Goal: Submit feedback/report problem: Provide input to the site owners about the experience or issues

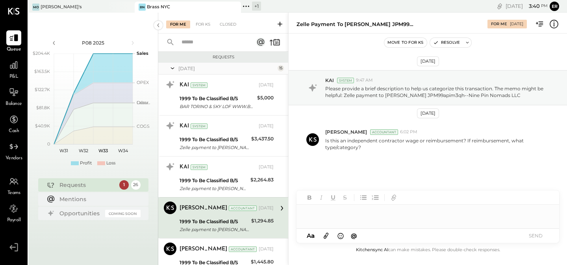
scroll to position [59, 0]
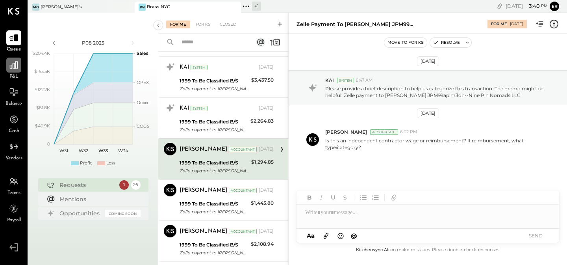
click at [9, 70] on icon at bounding box center [14, 65] width 10 height 10
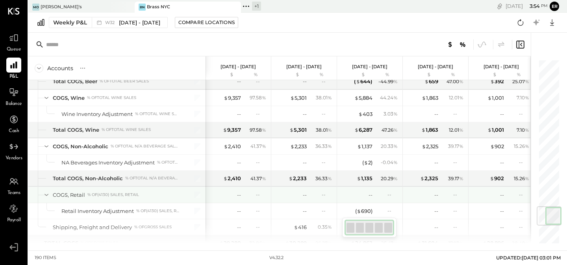
scroll to position [1271, 0]
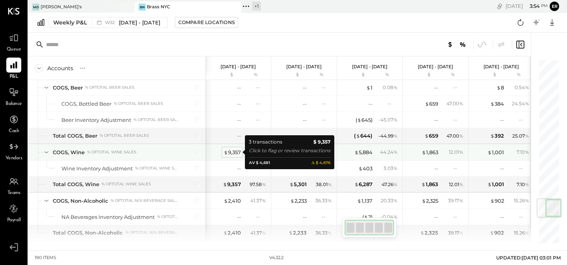
click at [231, 150] on div "$ 9,357" at bounding box center [232, 151] width 17 height 7
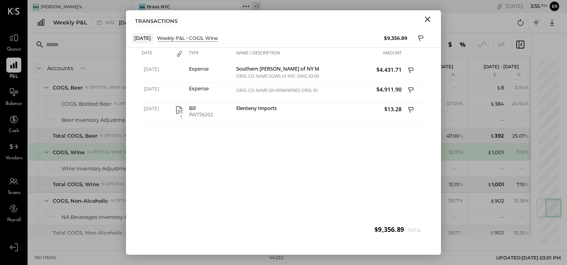
click at [286, 152] on div "[DATE] Expense Southern [PERSON_NAME] of NY Metro ORIG CO NAME:SGWS of NYC ORIG…" at bounding box center [283, 151] width 287 height 177
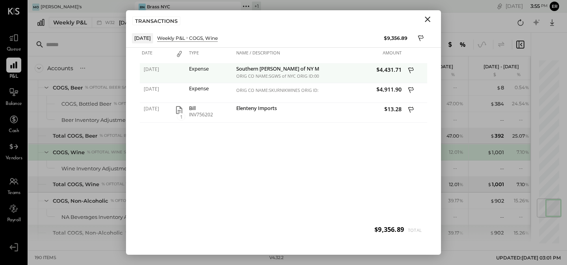
click at [298, 69] on div "Southern [PERSON_NAME] of NY Metro" at bounding box center [276, 69] width 81 height 7
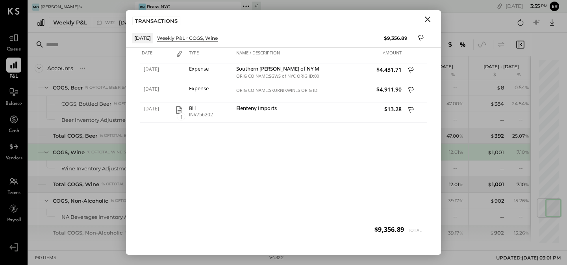
click at [427, 22] on icon "Close" at bounding box center [427, 19] width 9 height 9
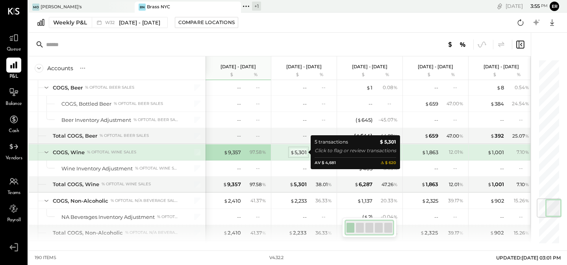
click at [300, 150] on div "$ 5,301" at bounding box center [298, 151] width 17 height 7
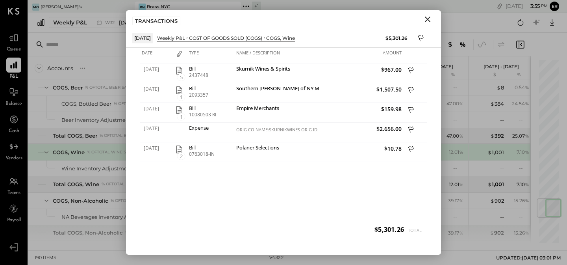
click at [428, 20] on icon "Close" at bounding box center [427, 19] width 9 height 9
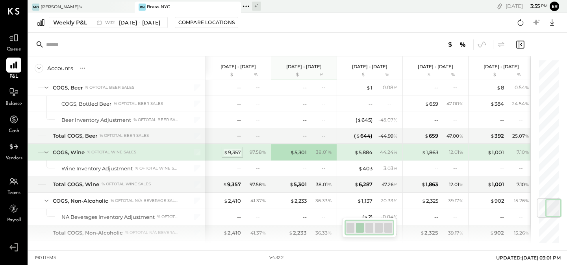
click at [232, 154] on div "$ 9,357" at bounding box center [232, 151] width 17 height 7
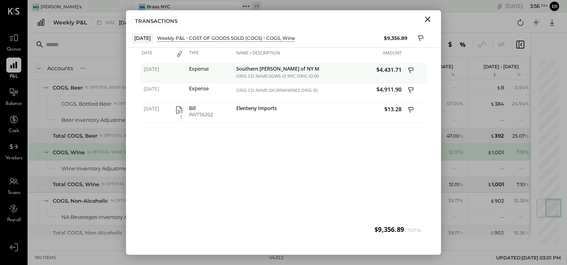
click at [413, 67] on icon at bounding box center [411, 70] width 6 height 6
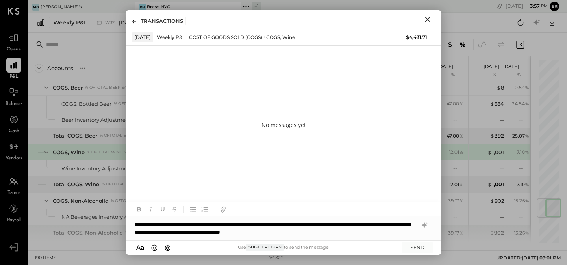
click at [268, 233] on div "**********" at bounding box center [283, 228] width 315 height 24
click at [421, 248] on button "SEND" at bounding box center [418, 247] width 32 height 11
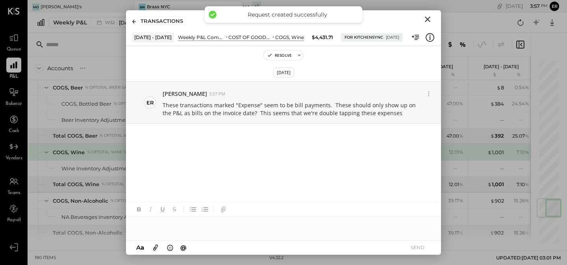
click at [430, 15] on icon "Close" at bounding box center [427, 19] width 9 height 9
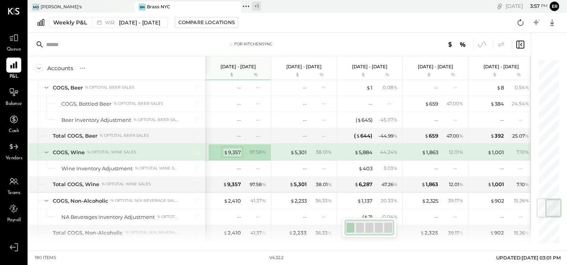
click at [232, 152] on div "$ 9,357" at bounding box center [232, 151] width 17 height 7
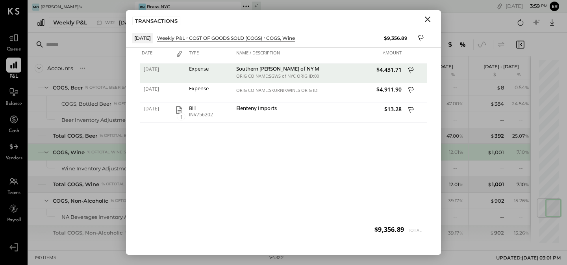
click at [430, 17] on icon "Close" at bounding box center [427, 19] width 9 height 9
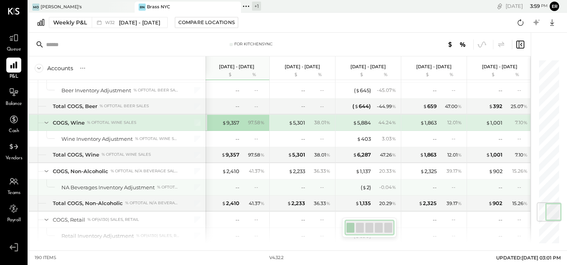
scroll to position [1214, 0]
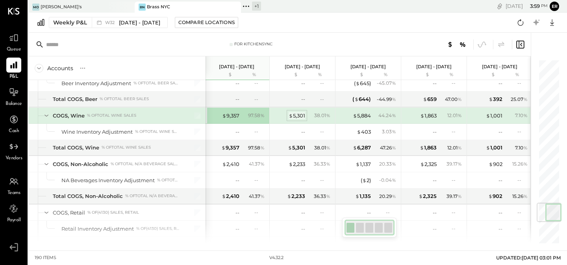
click at [300, 114] on div "$ 5,301" at bounding box center [297, 115] width 17 height 7
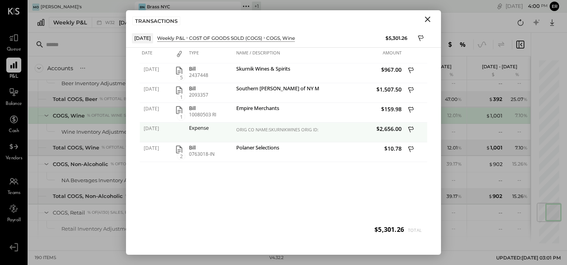
click at [202, 127] on div "Expense" at bounding box center [210, 128] width 43 height 6
click at [256, 134] on div "ORIG CO NAME:SKURNIKWINES ORIG ID:1112945508 DESC DATE:250" at bounding box center [276, 132] width 85 height 20
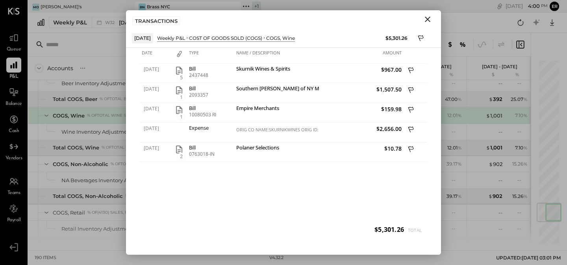
click at [427, 18] on icon "Close" at bounding box center [428, 20] width 6 height 6
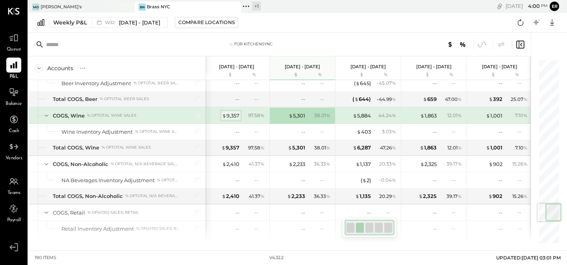
click at [232, 115] on div "$ 9,357" at bounding box center [230, 115] width 17 height 7
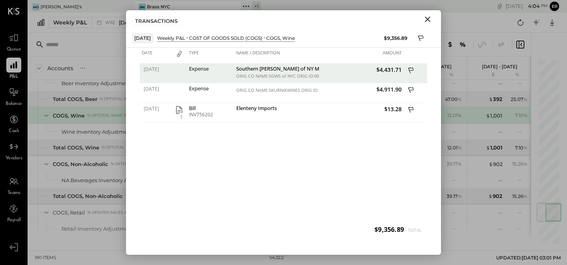
click at [430, 21] on icon "Close" at bounding box center [427, 19] width 9 height 9
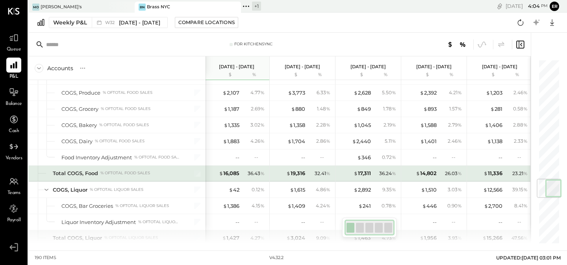
scroll to position [0, 2]
click at [224, 172] on div "$ 16,085" at bounding box center [229, 172] width 20 height 7
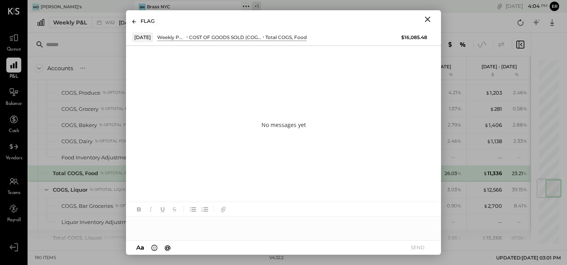
click at [429, 22] on icon "Close" at bounding box center [427, 19] width 9 height 9
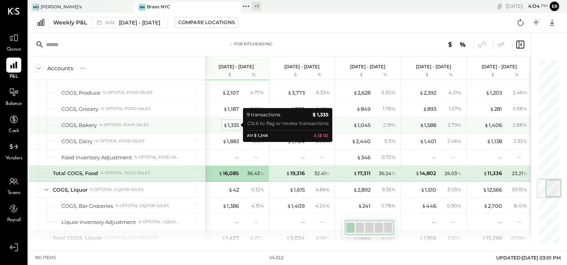
click at [230, 123] on div "$ 1,335" at bounding box center [231, 124] width 16 height 7
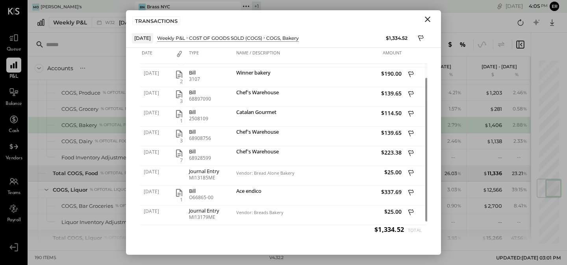
click at [428, 21] on icon "Close" at bounding box center [427, 19] width 9 height 9
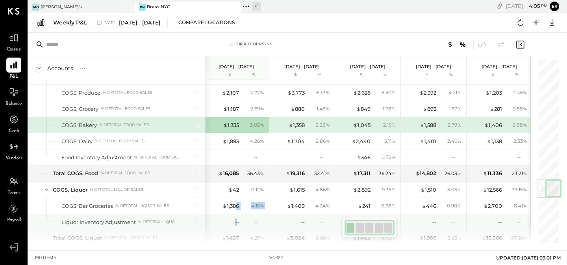
drag, startPoint x: 235, startPoint y: 205, endPoint x: 235, endPoint y: 217, distance: 12.2
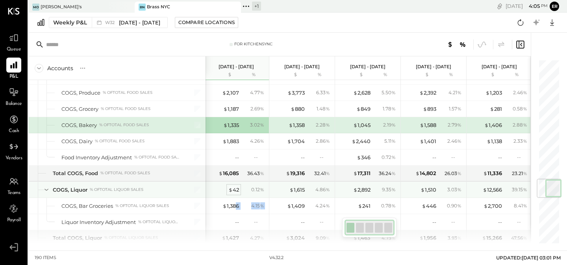
click at [234, 186] on div "$ 42" at bounding box center [233, 189] width 11 height 7
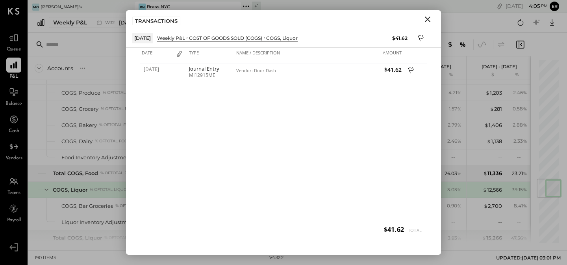
click at [427, 19] on icon "Close" at bounding box center [427, 19] width 9 height 9
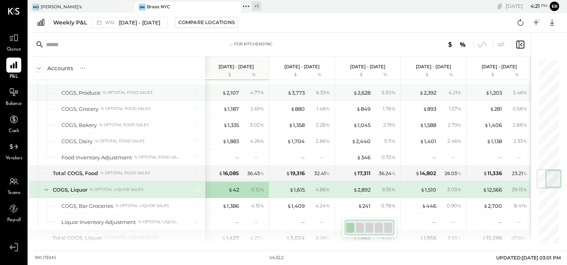
scroll to position [540, 0]
